Goal: Find specific page/section: Find specific page/section

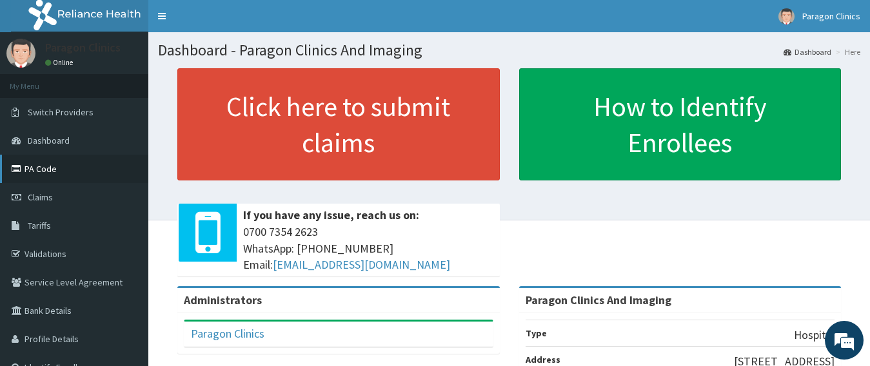
click at [51, 173] on link "PA Code" at bounding box center [74, 169] width 148 height 28
click at [45, 170] on link "PA Code" at bounding box center [74, 169] width 148 height 28
